Goal: Information Seeking & Learning: Learn about a topic

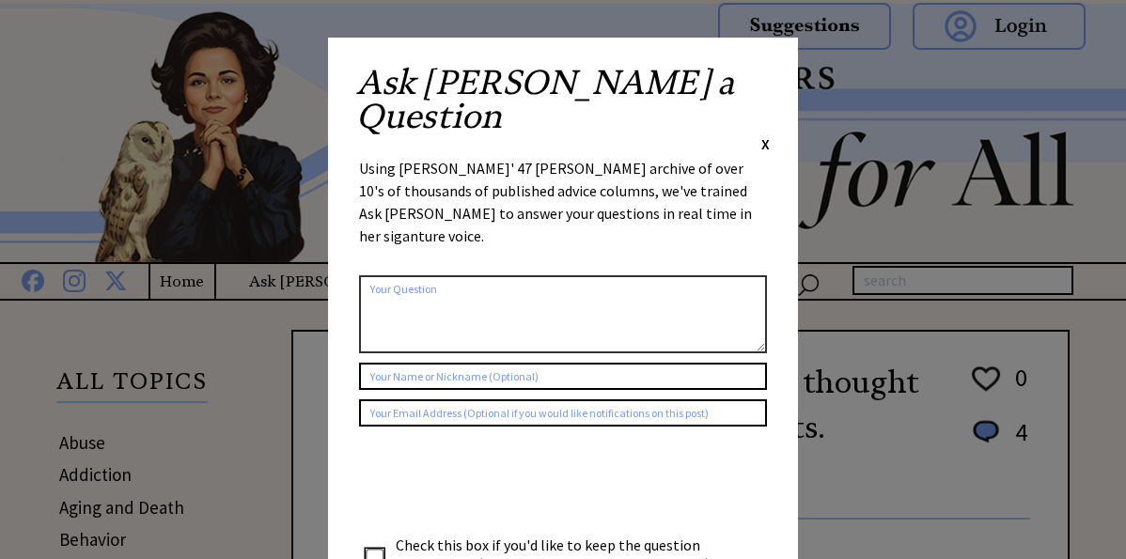
click at [766, 134] on span "X" at bounding box center [765, 143] width 8 height 19
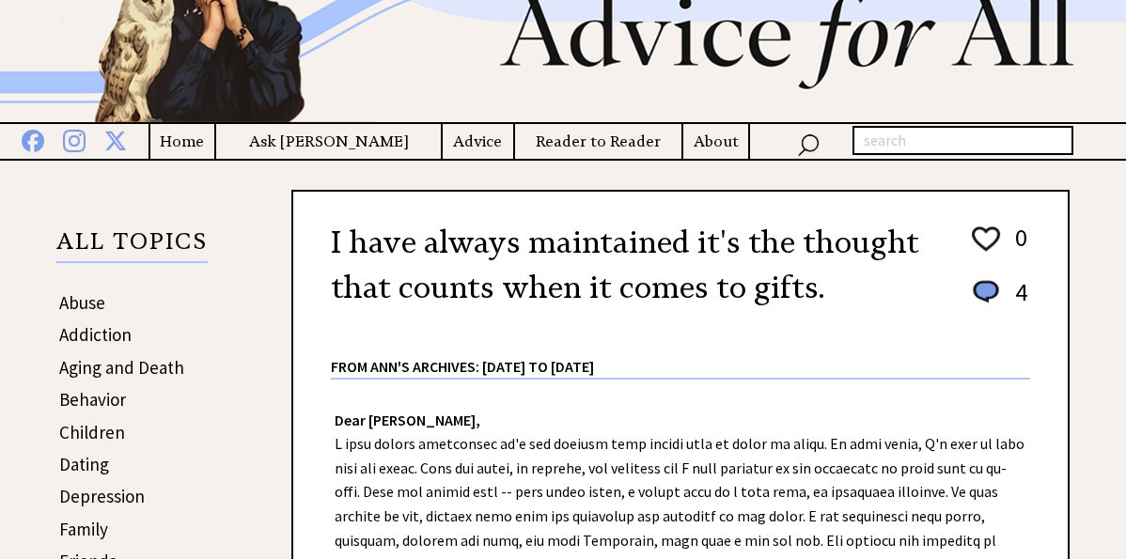
scroll to position [139, 0]
click at [318, 143] on h4 "Ask [PERSON_NAME]" at bounding box center [329, 143] width 226 height 24
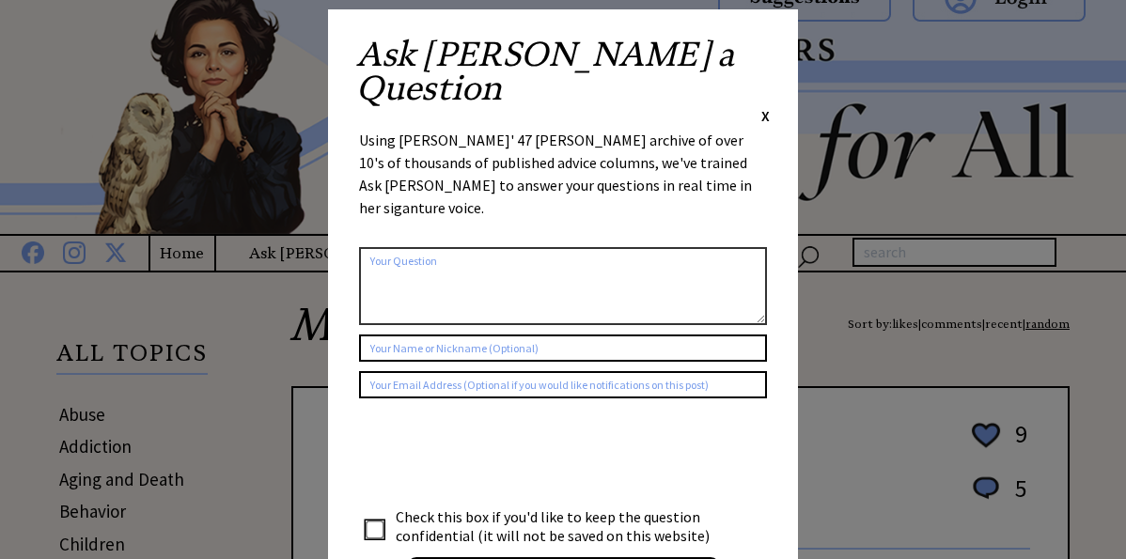
click at [763, 106] on span "X" at bounding box center [765, 115] width 8 height 19
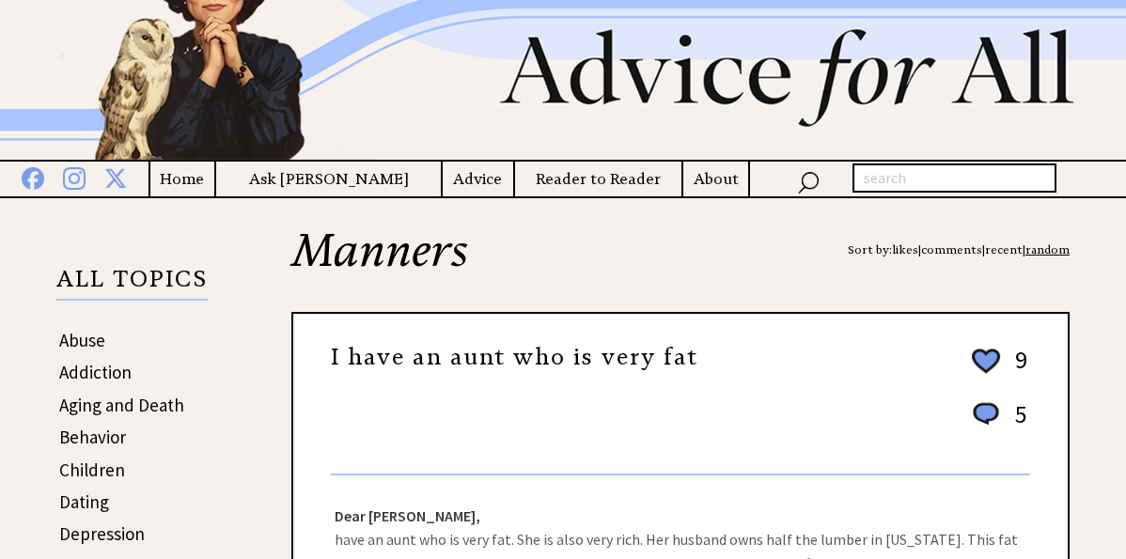
scroll to position [40, 0]
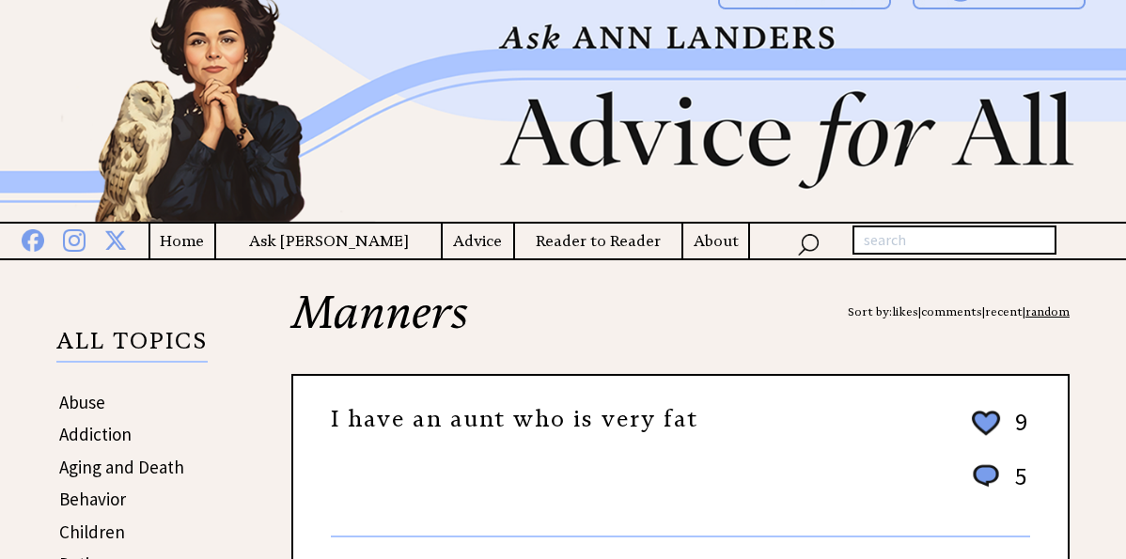
click at [120, 343] on p "ALL TOPICS" at bounding box center [131, 347] width 151 height 32
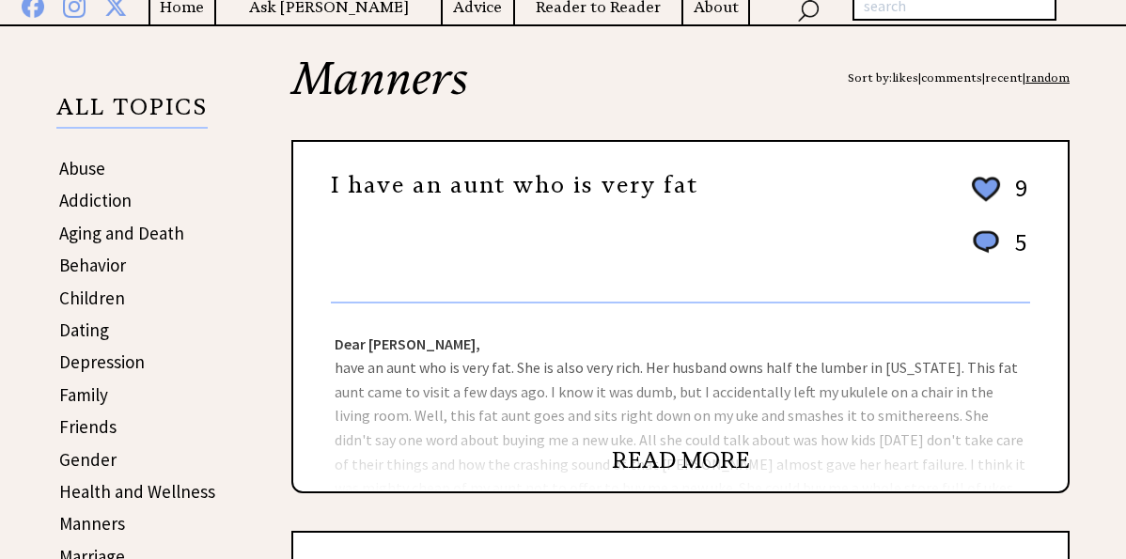
scroll to position [274, 0]
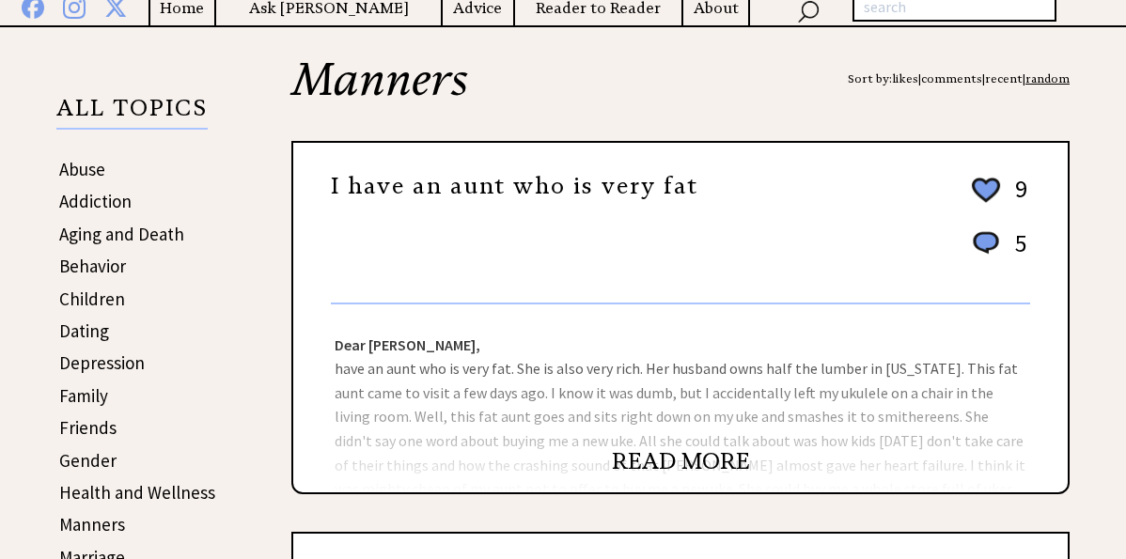
click at [100, 270] on link "Behavior" at bounding box center [92, 266] width 67 height 23
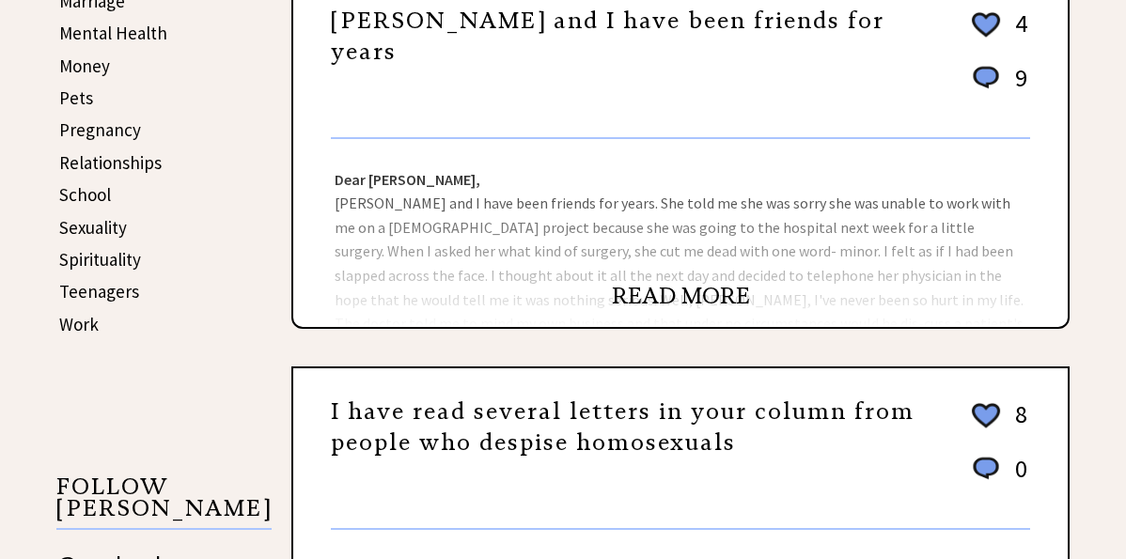
scroll to position [1143, 0]
